Goal: Task Accomplishment & Management: Manage account settings

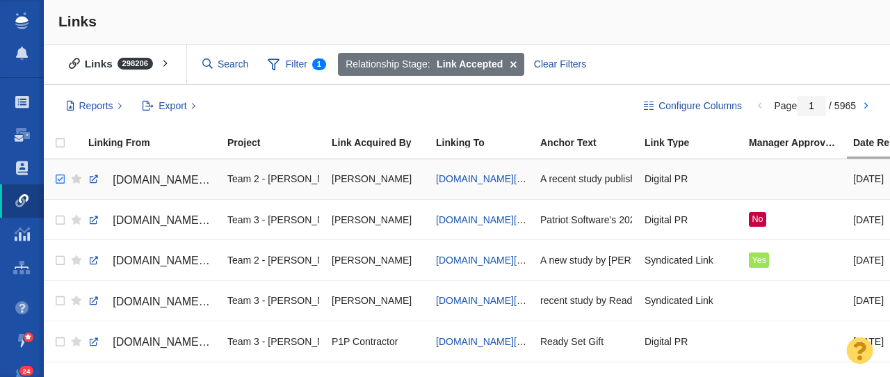
checkbox input "true"
click at [61, 181] on input "checkbox" at bounding box center [58, 179] width 21 height 31
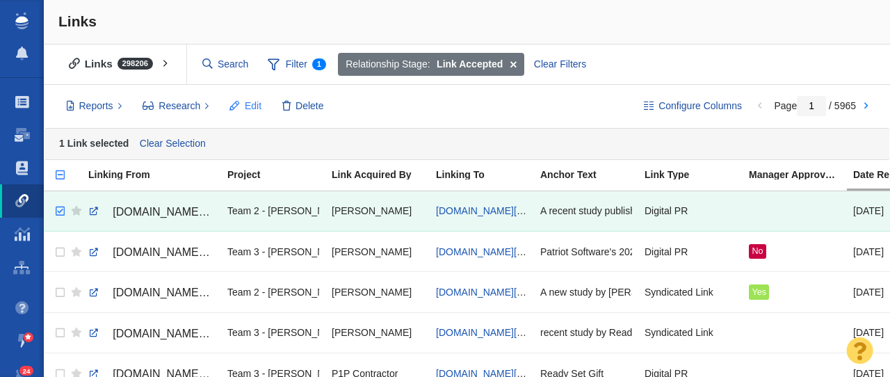
click at [250, 109] on span "Edit" at bounding box center [253, 106] width 17 height 15
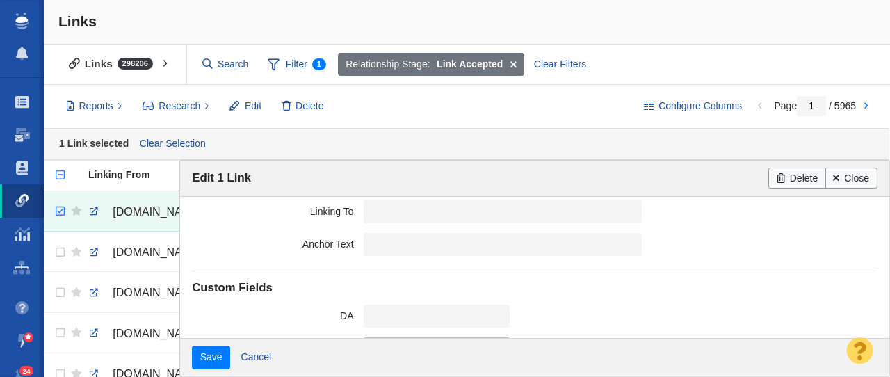
scroll to position [431, 0]
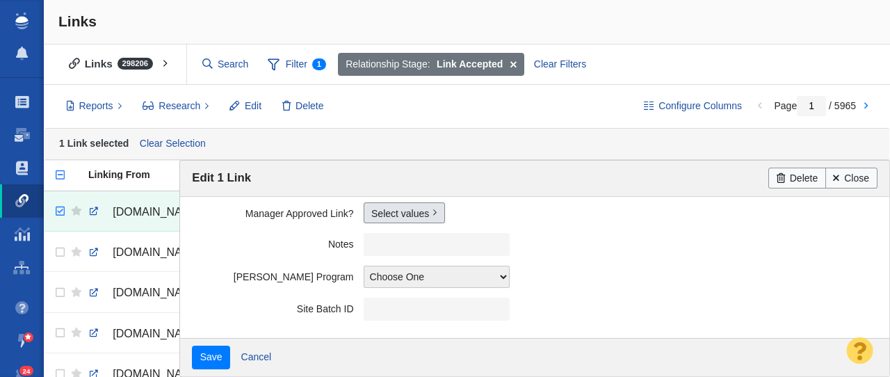
click at [391, 213] on link "Select values" at bounding box center [404, 212] width 81 height 21
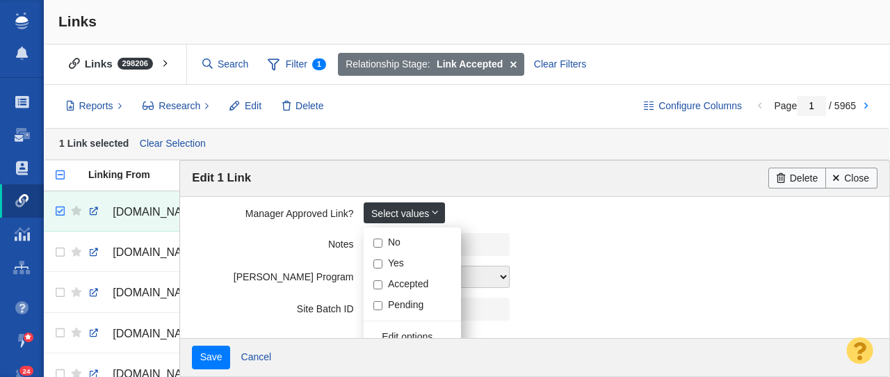
click at [379, 264] on input "Yes" at bounding box center [377, 263] width 9 height 9
checkbox input "true"
click at [250, 247] on label "Notes" at bounding box center [277, 241] width 171 height 17
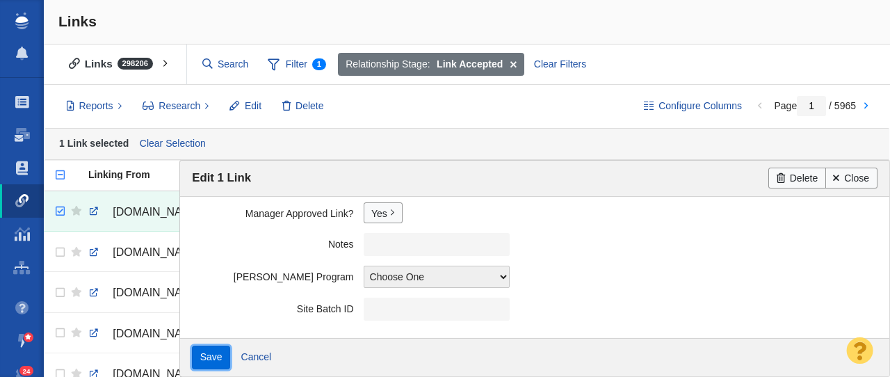
click at [213, 356] on input "Save" at bounding box center [211, 358] width 38 height 24
